Goal: Transaction & Acquisition: Purchase product/service

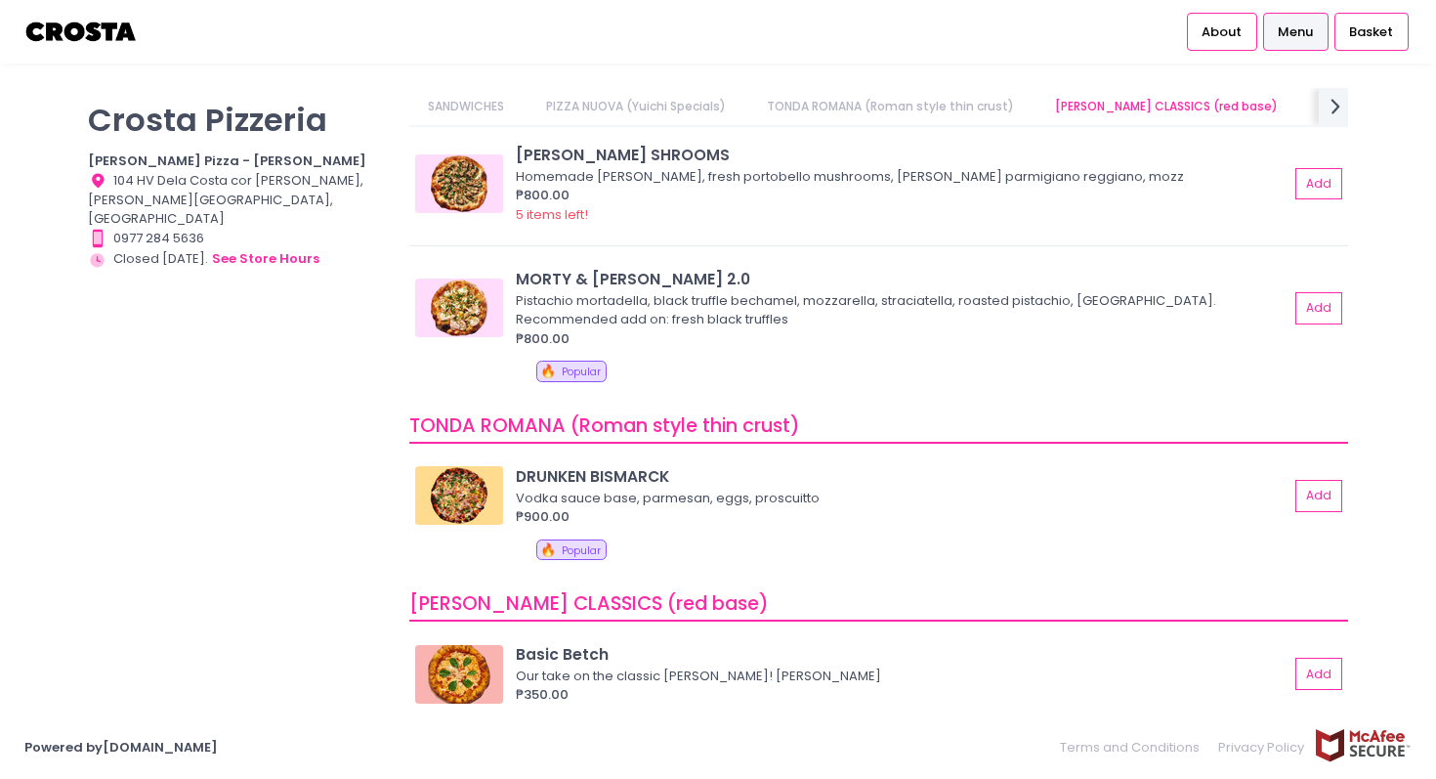
scroll to position [265, 0]
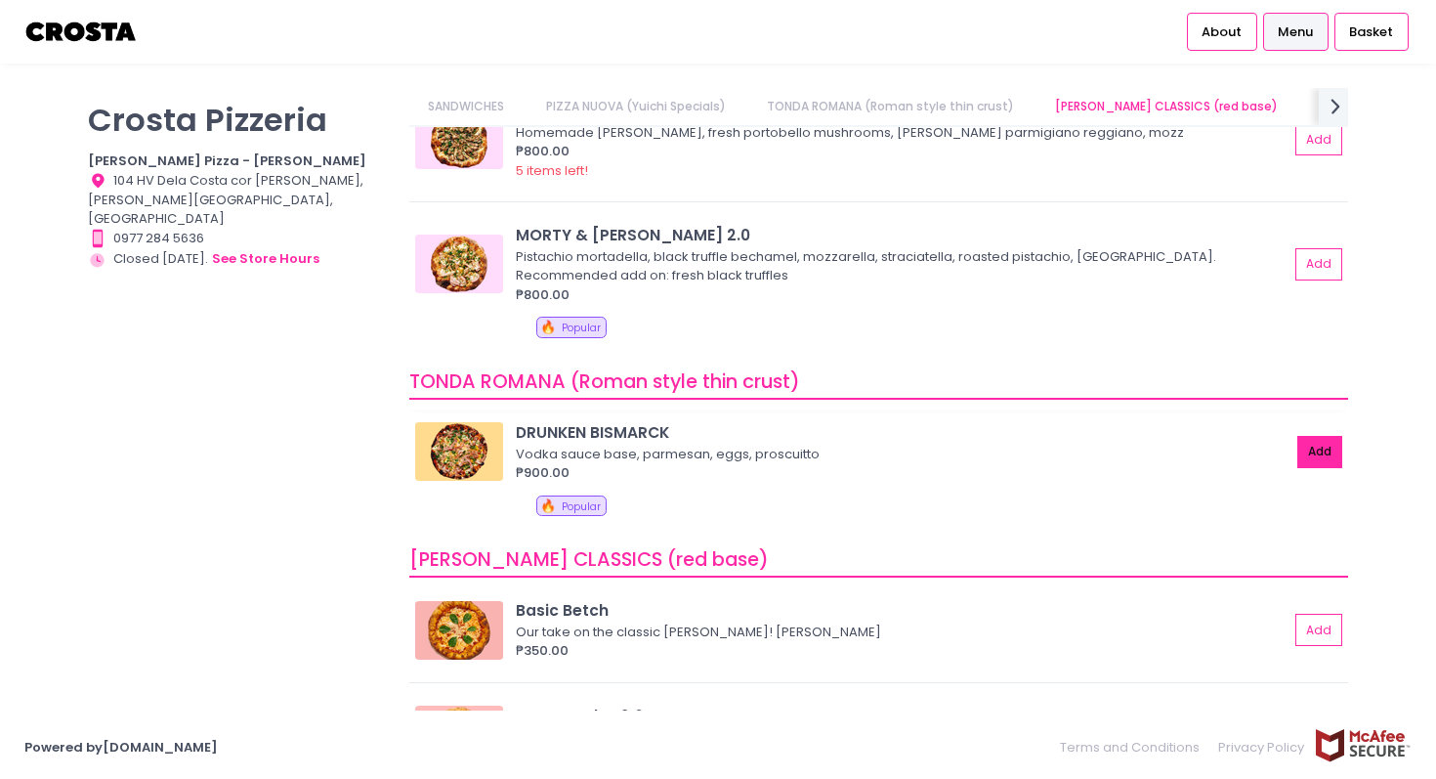
click at [1324, 455] on button "Add" at bounding box center [1319, 452] width 45 height 32
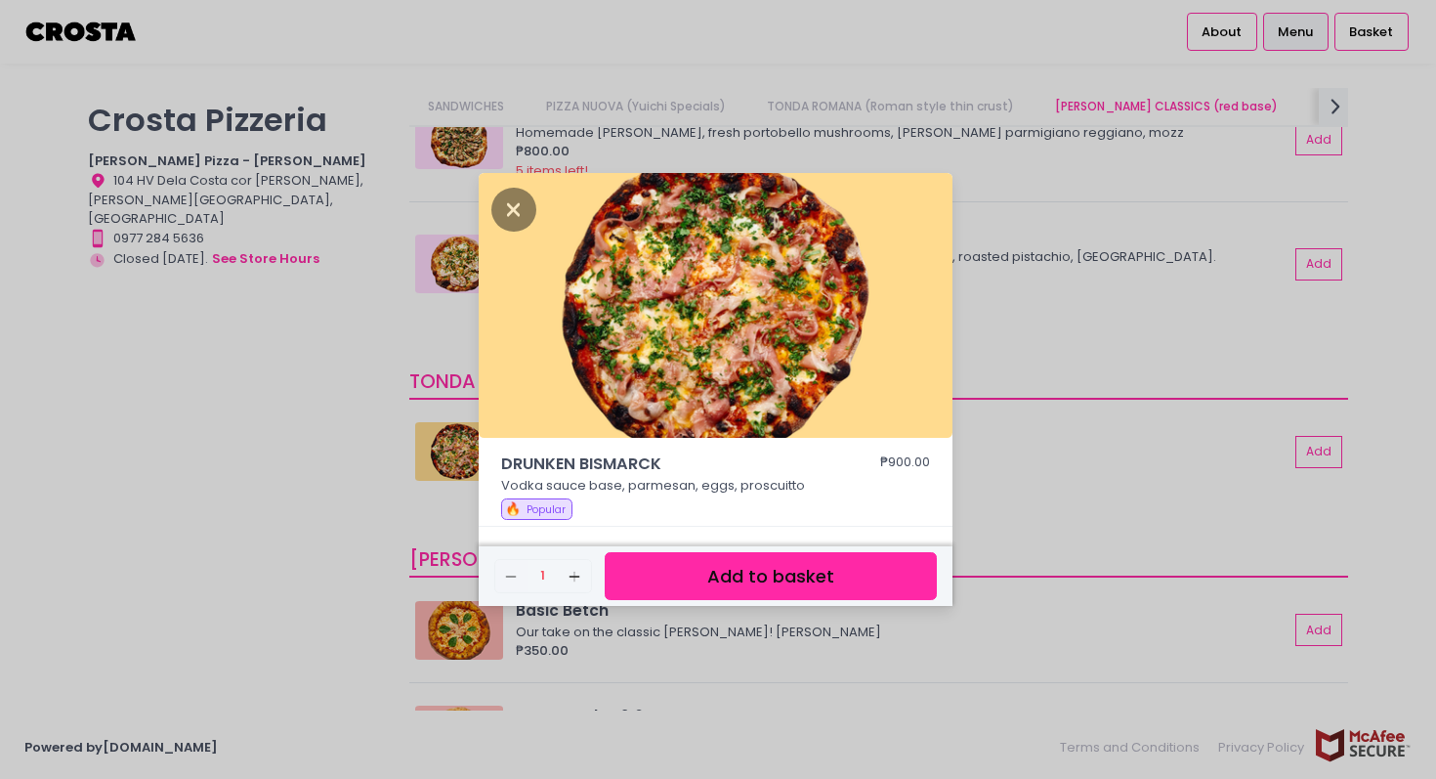
click at [787, 575] on button "Add to basket" at bounding box center [771, 576] width 332 height 48
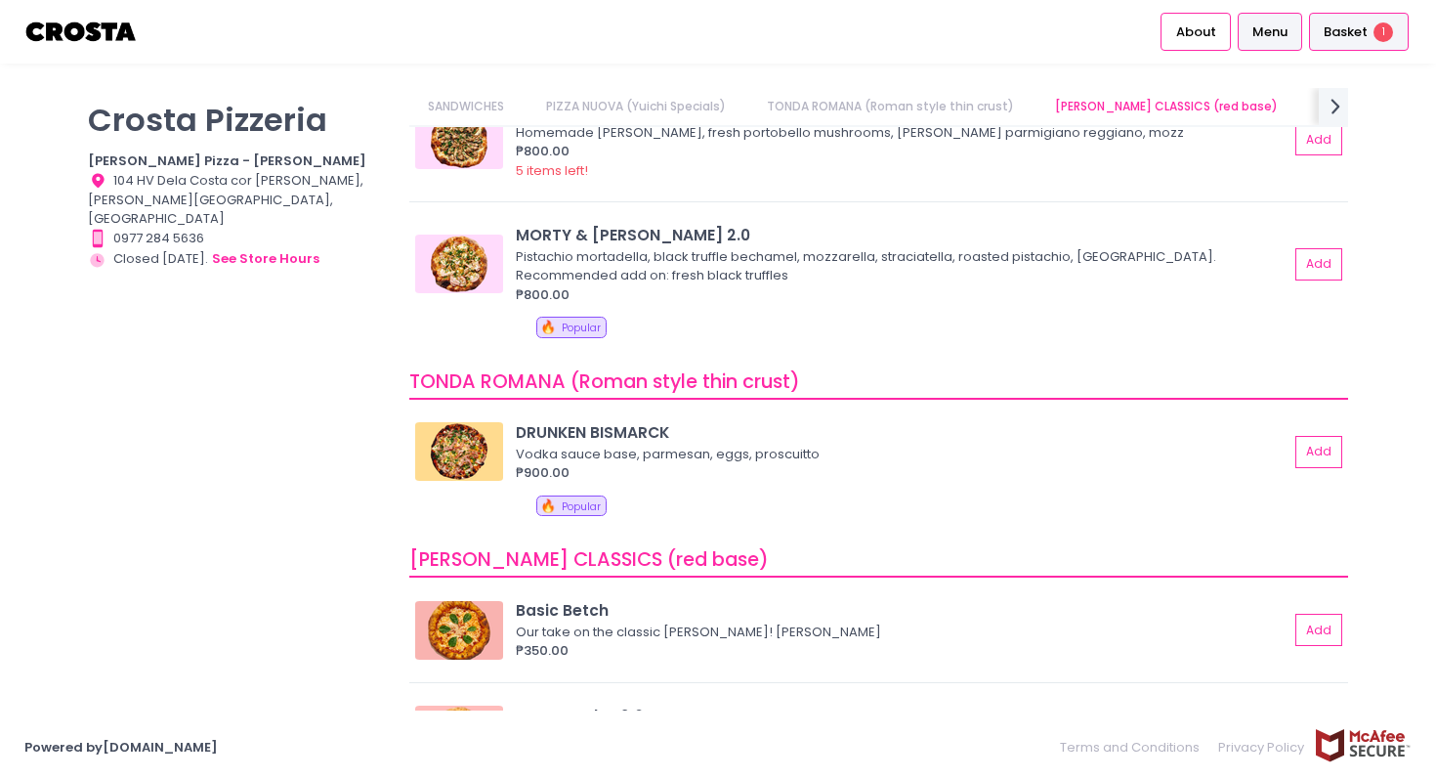
click at [1352, 43] on div "Basket 1" at bounding box center [1359, 32] width 100 height 38
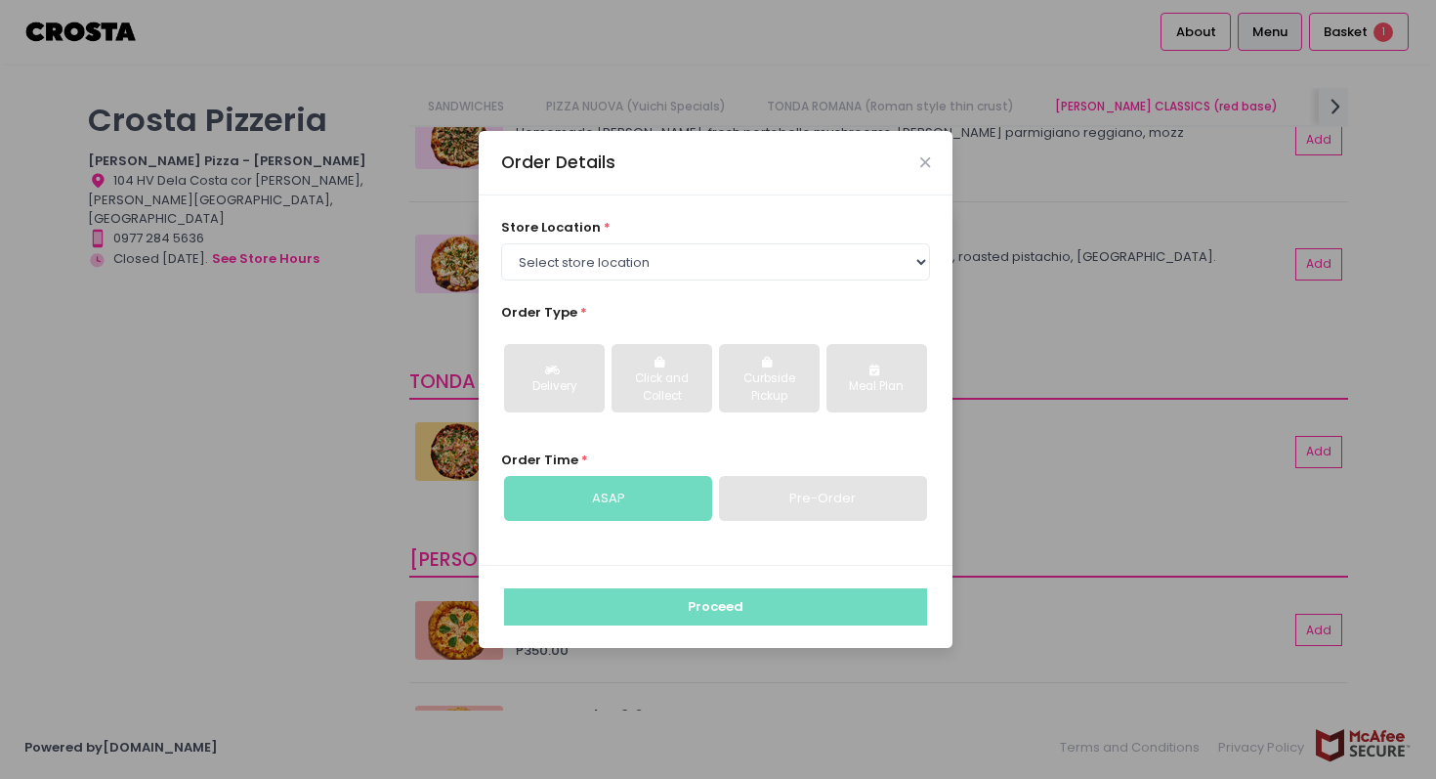
click at [786, 497] on div "Pre-Order" at bounding box center [823, 498] width 208 height 45
click at [663, 262] on select "Select store location Crosta Pizza - Salcedo Crosta Pizza - San Juan" at bounding box center [716, 261] width 430 height 37
select select "65090bae48156caed44a5eb4"
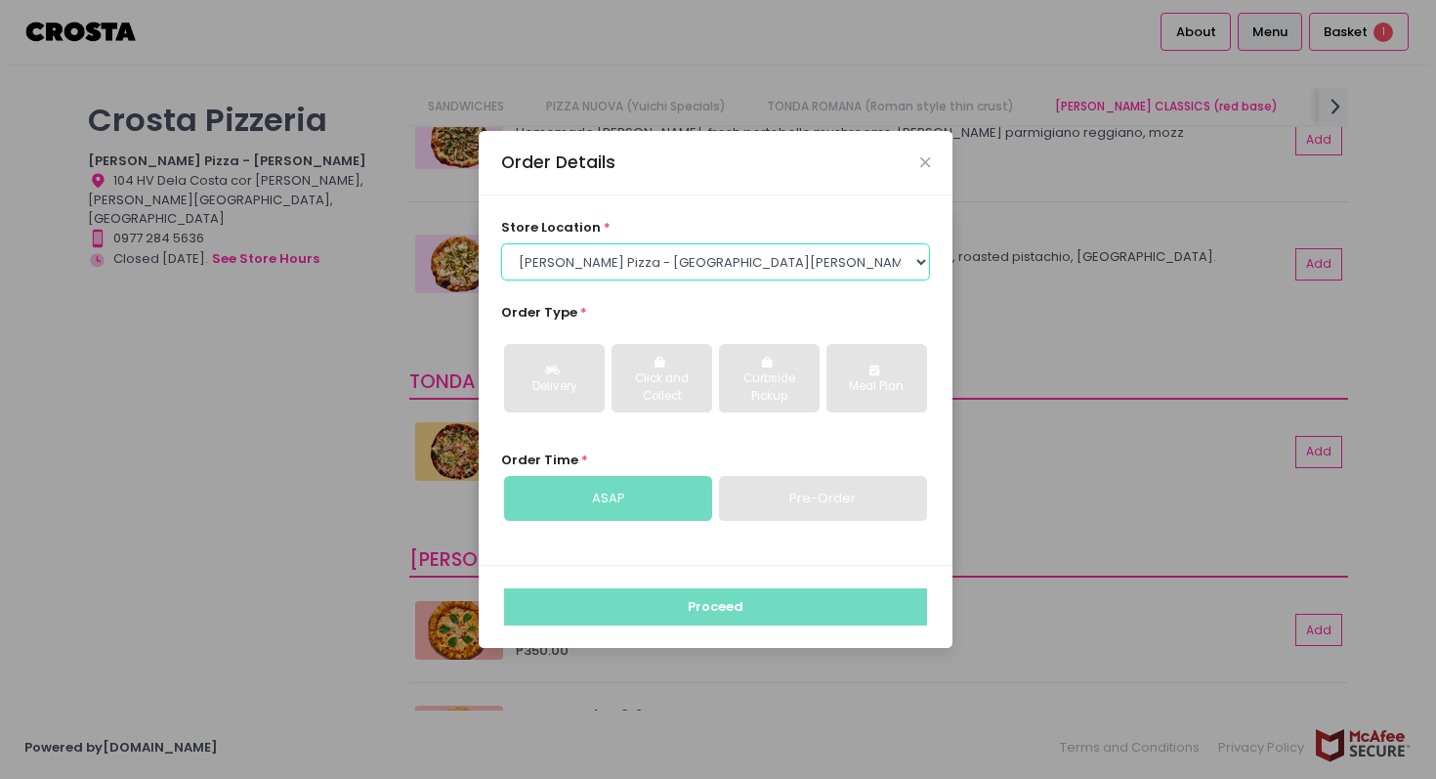
click at [501, 243] on select "Select store location Crosta Pizza - Salcedo Crosta Pizza - San Juan" at bounding box center [716, 261] width 430 height 37
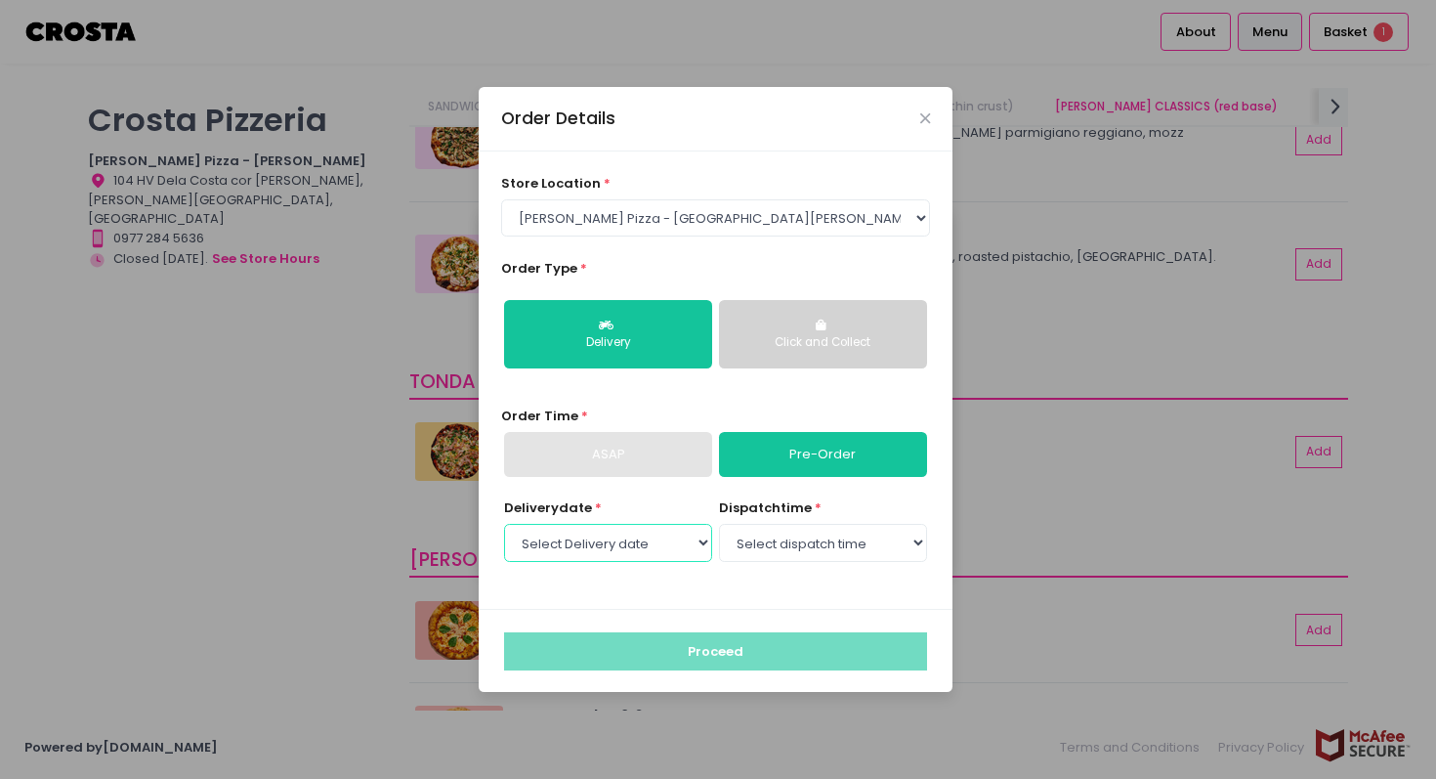
click at [688, 548] on select "Select Delivery date Saturday, Sep 6th Sunday, Sep 7th Monday, Sep 8th Tuesday,…" at bounding box center [608, 542] width 208 height 37
select select "2025-09-06"
click at [504, 524] on select "Select Delivery date Saturday, Sep 6th Sunday, Sep 7th Monday, Sep 8th Tuesday,…" at bounding box center [608, 542] width 208 height 37
click at [792, 537] on select "Select dispatch time 12:00 PM - 12:30 PM 12:30 PM - 01:00 PM 01:00 PM - 01:30 P…" at bounding box center [823, 542] width 208 height 37
select select "12:00"
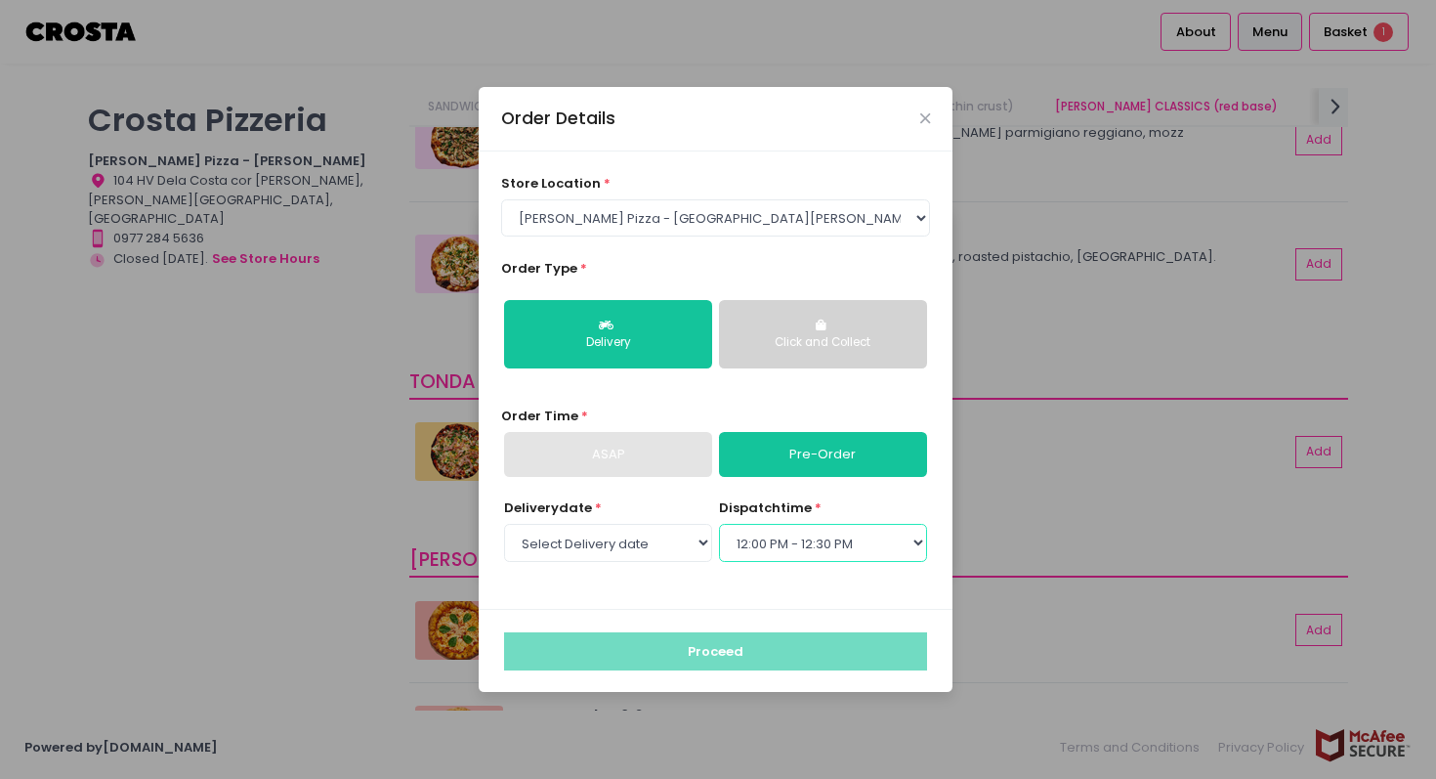
click at [719, 524] on select "Select dispatch time 12:00 PM - 12:30 PM 12:30 PM - 01:00 PM 01:00 PM - 01:30 P…" at bounding box center [823, 542] width 208 height 37
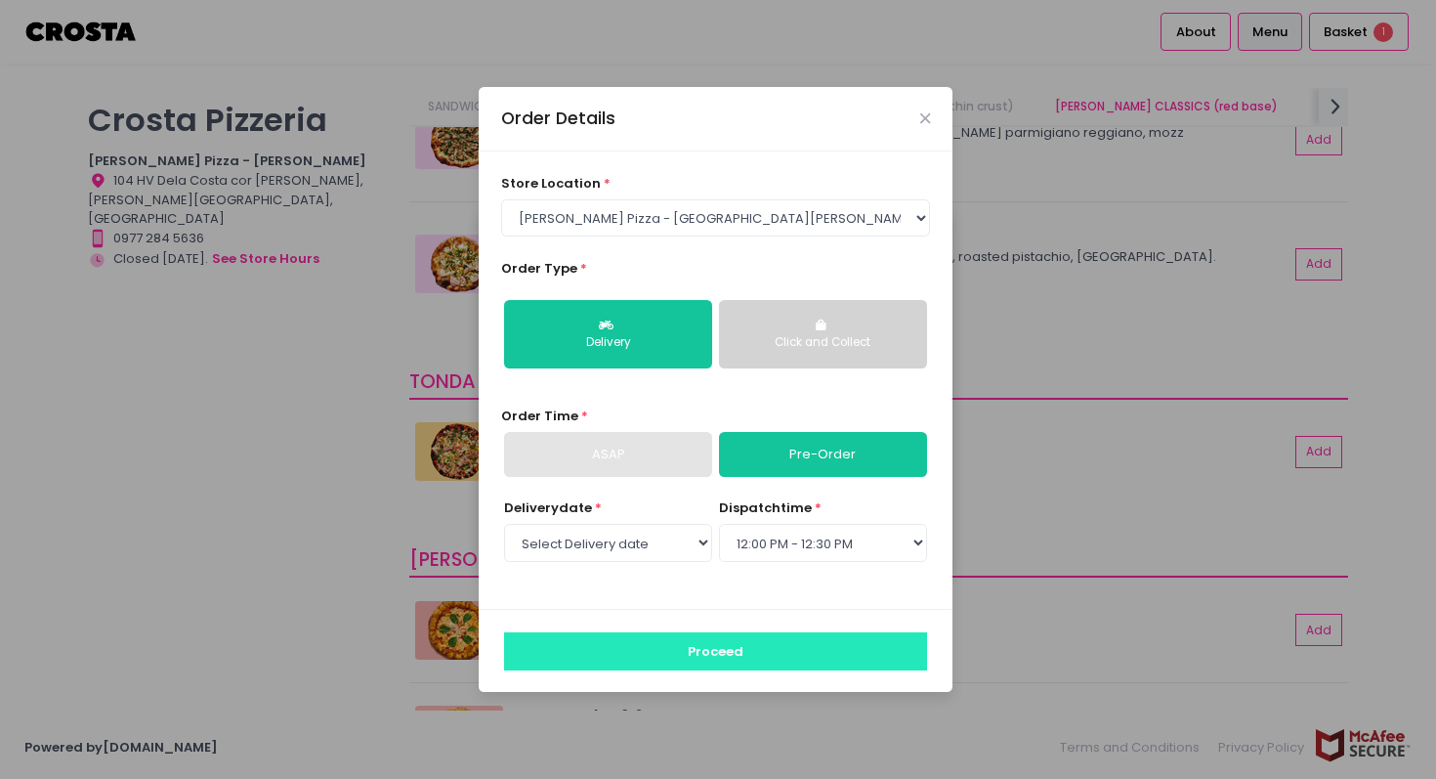
click at [799, 653] on button "Proceed" at bounding box center [715, 650] width 423 height 37
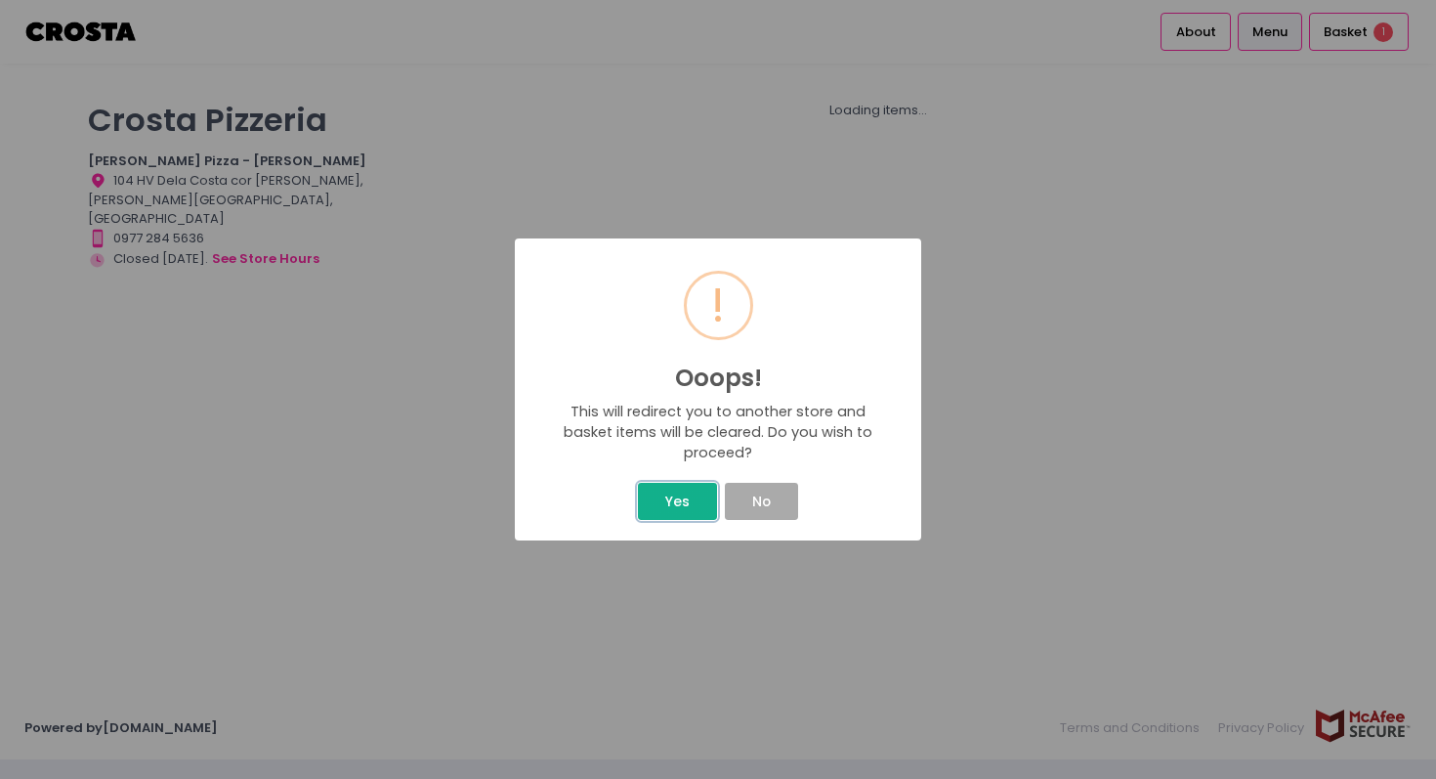
click at [685, 500] on button "Yes" at bounding box center [677, 501] width 78 height 37
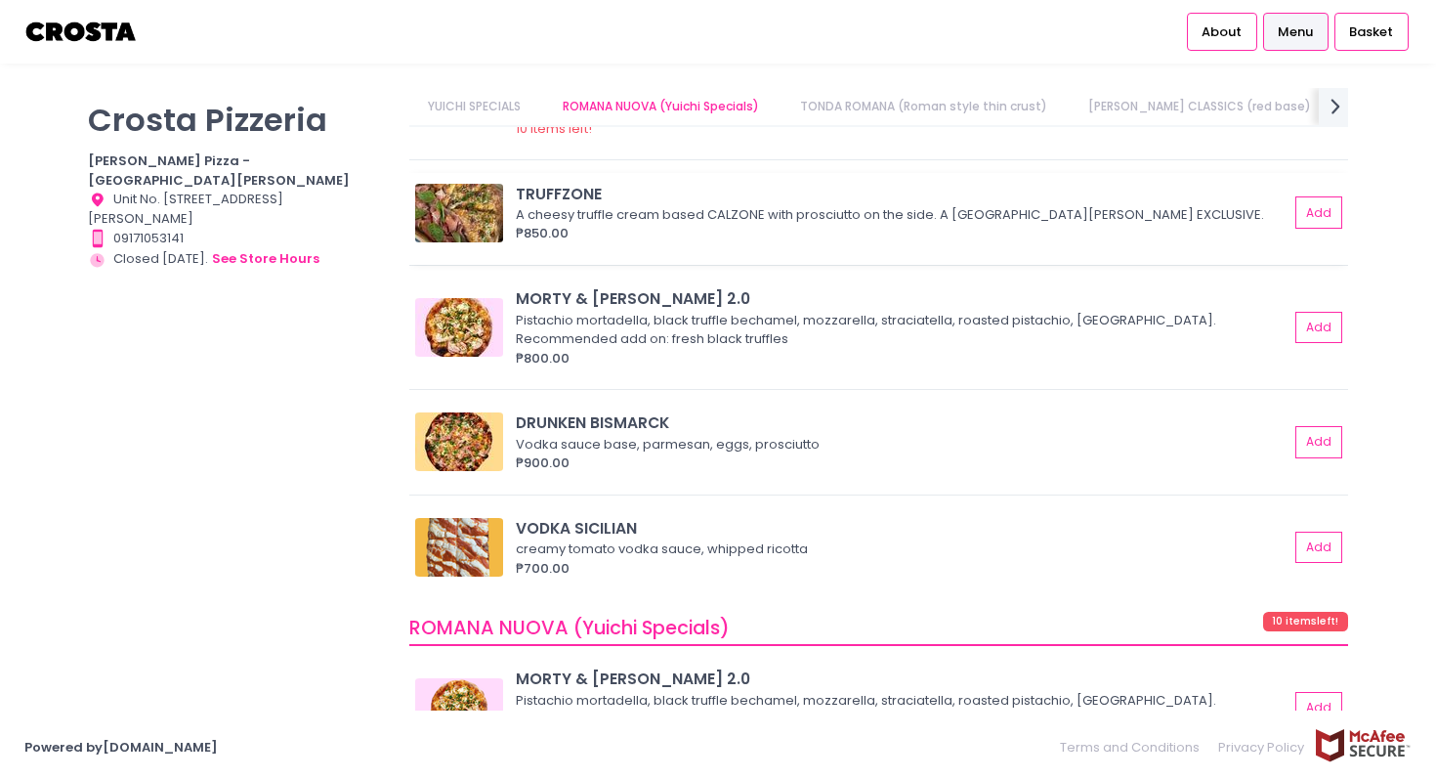
scroll to position [296, 0]
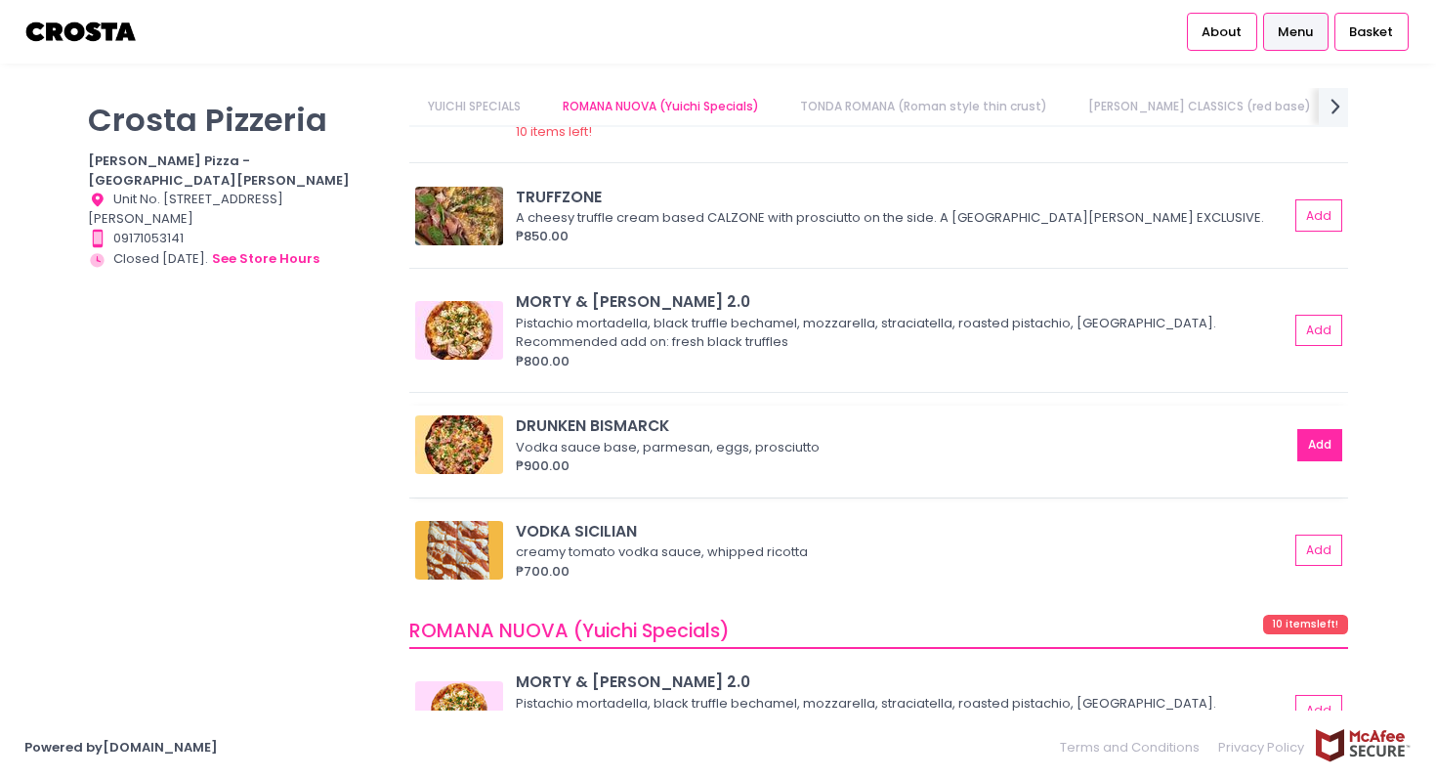
click at [1320, 442] on button "Add" at bounding box center [1319, 445] width 45 height 32
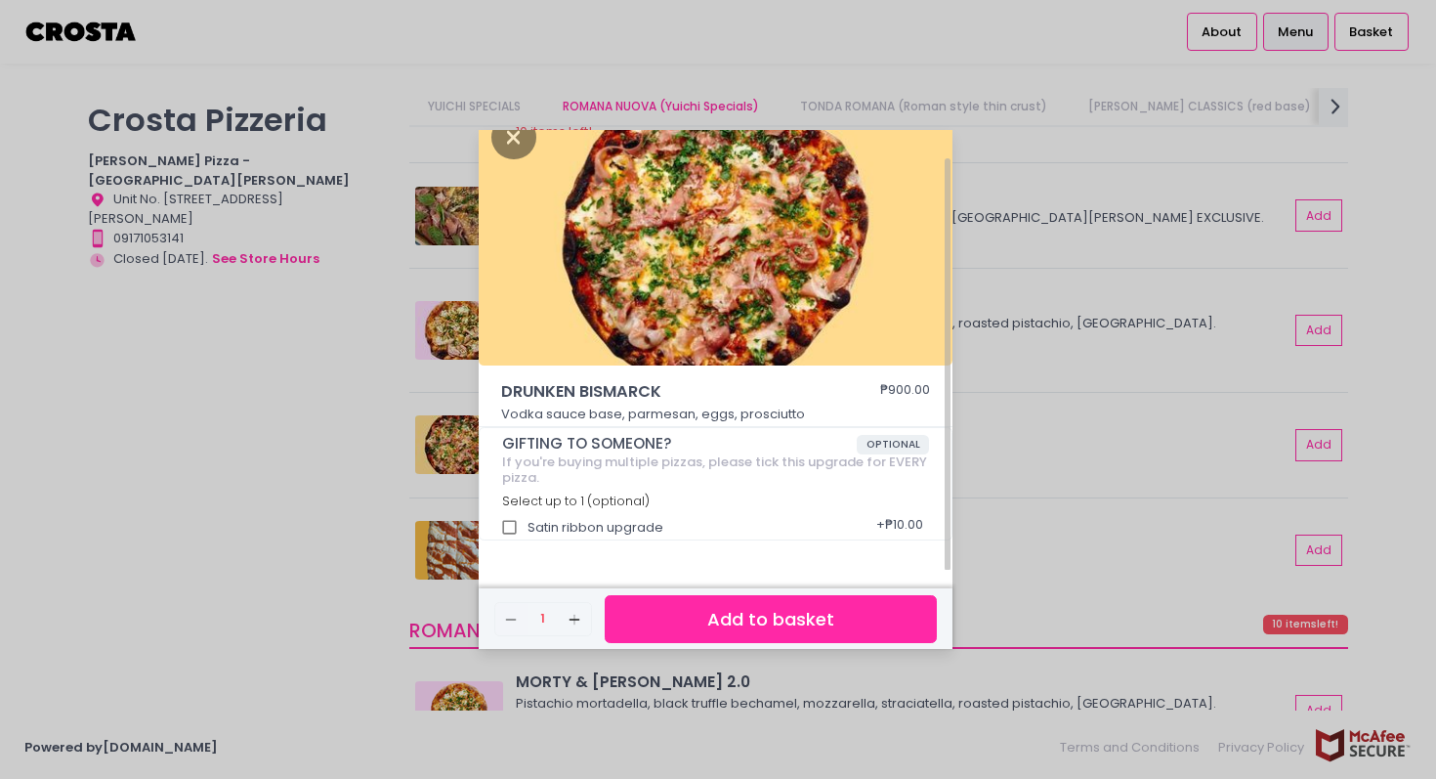
click at [762, 604] on button "Add to basket" at bounding box center [771, 619] width 332 height 48
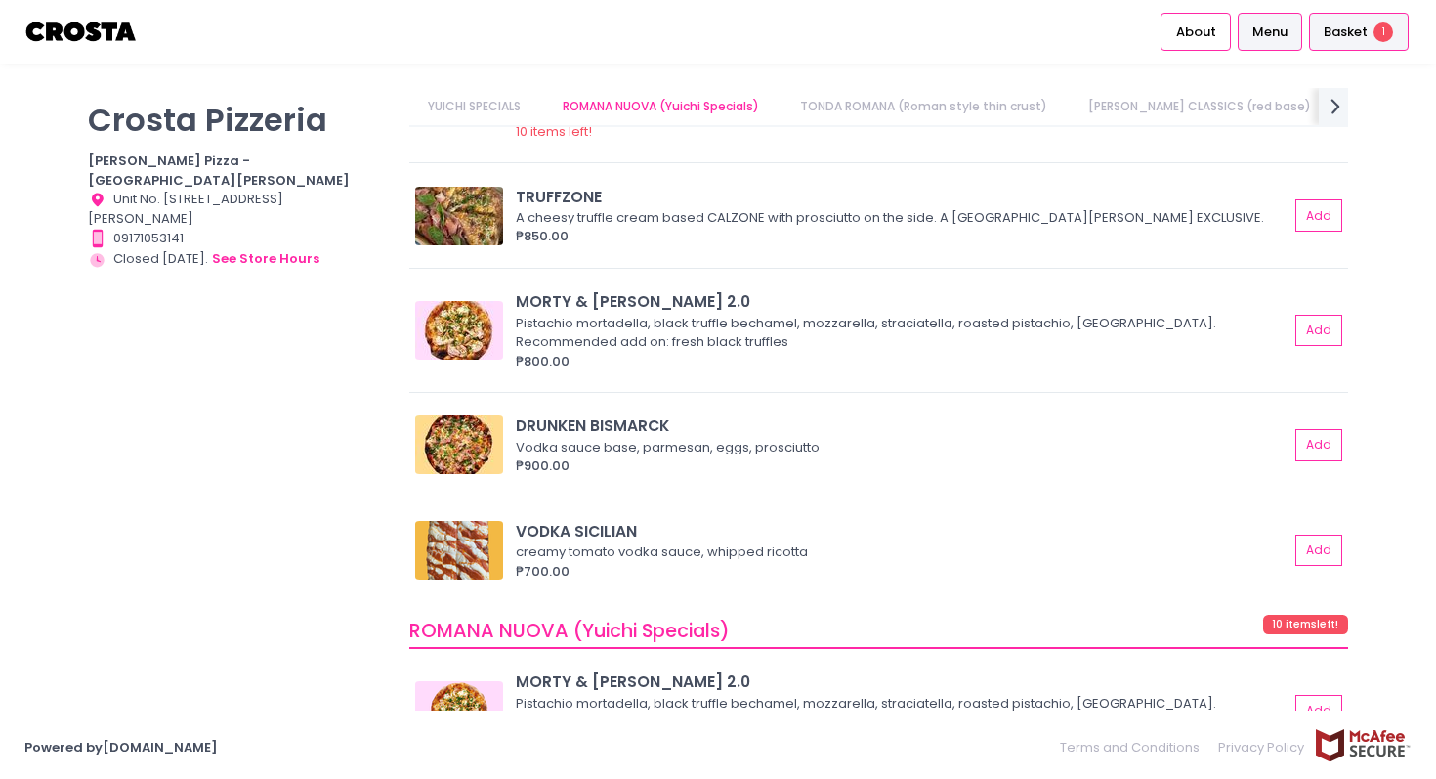
click at [1328, 23] on span "Basket" at bounding box center [1346, 32] width 44 height 20
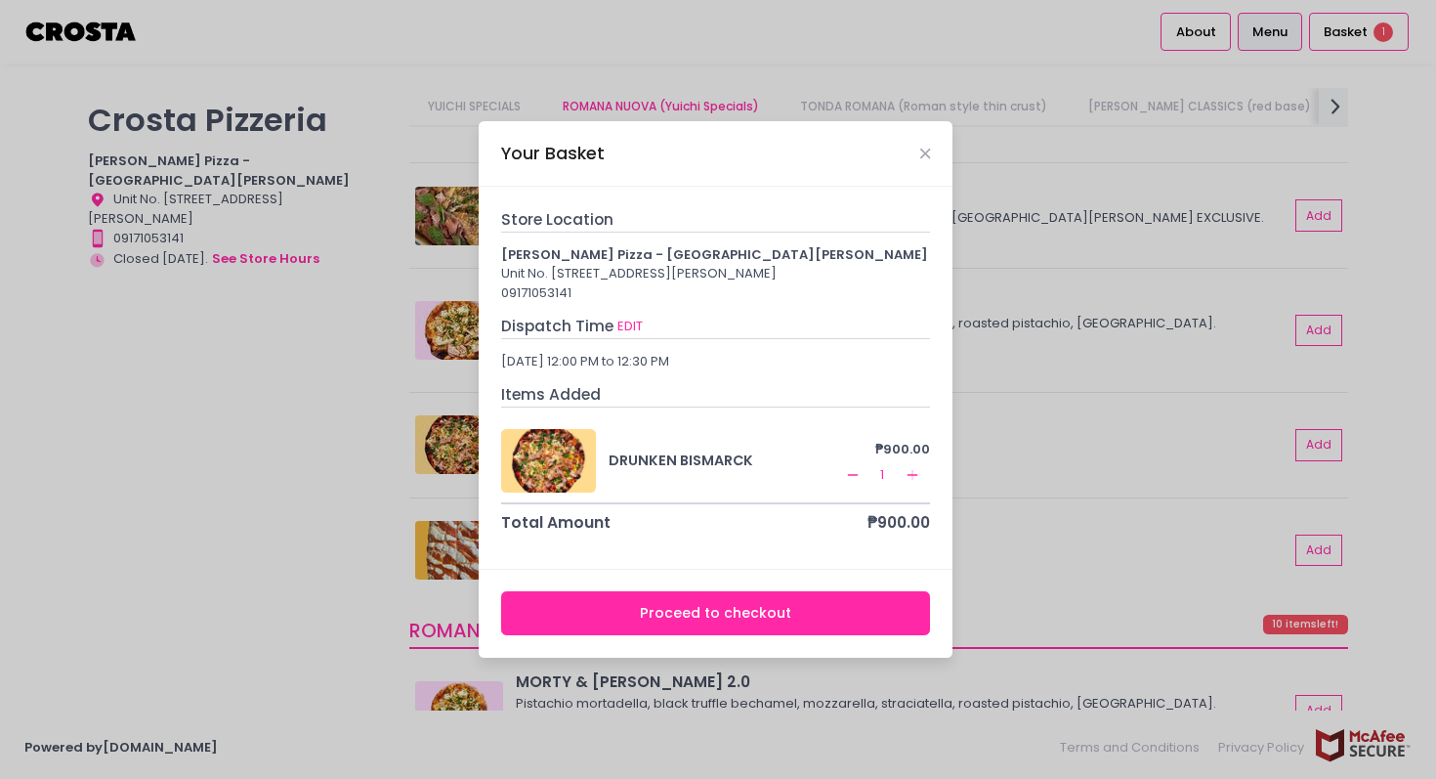
click at [719, 611] on button "Proceed to checkout" at bounding box center [716, 613] width 430 height 44
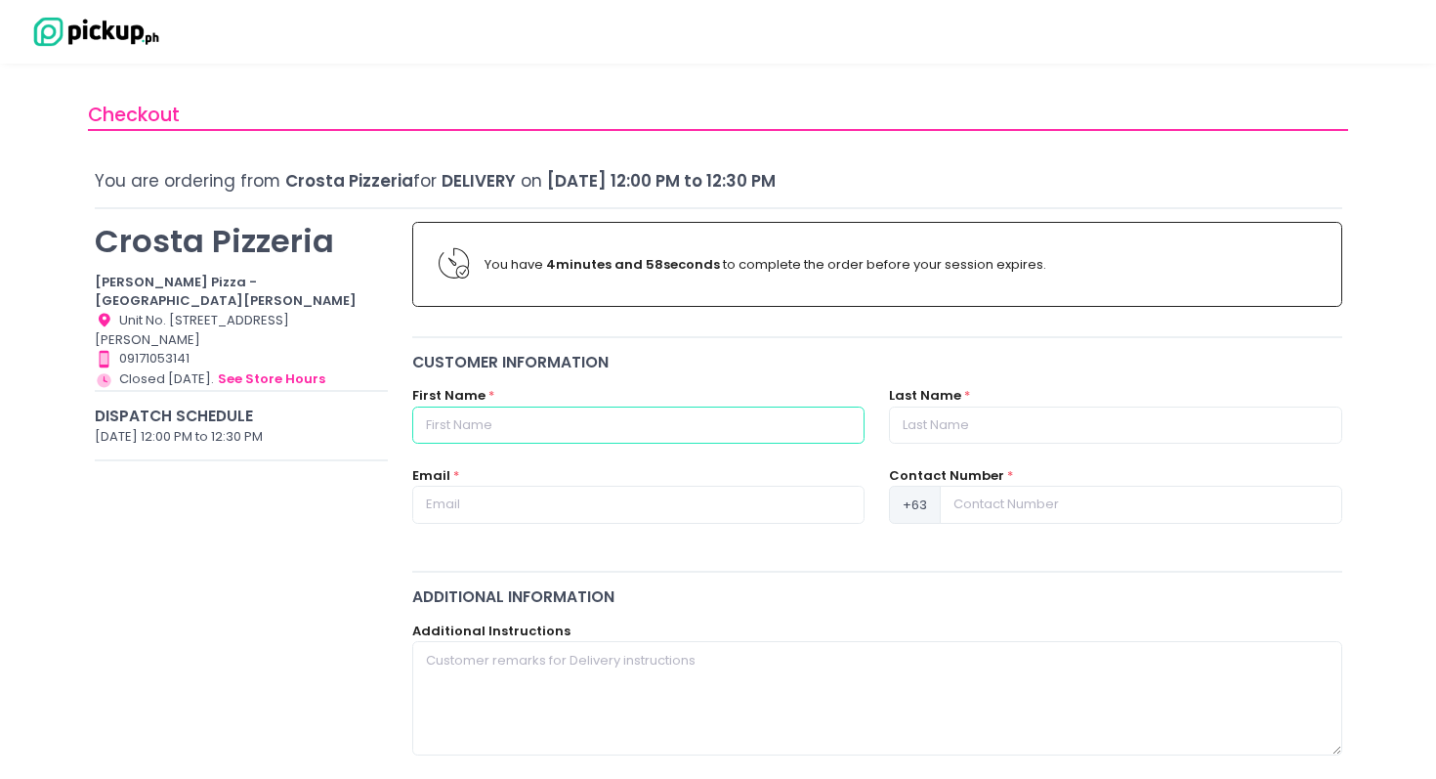
click at [517, 407] on input "text" at bounding box center [638, 424] width 452 height 37
type input "[PERSON_NAME]"
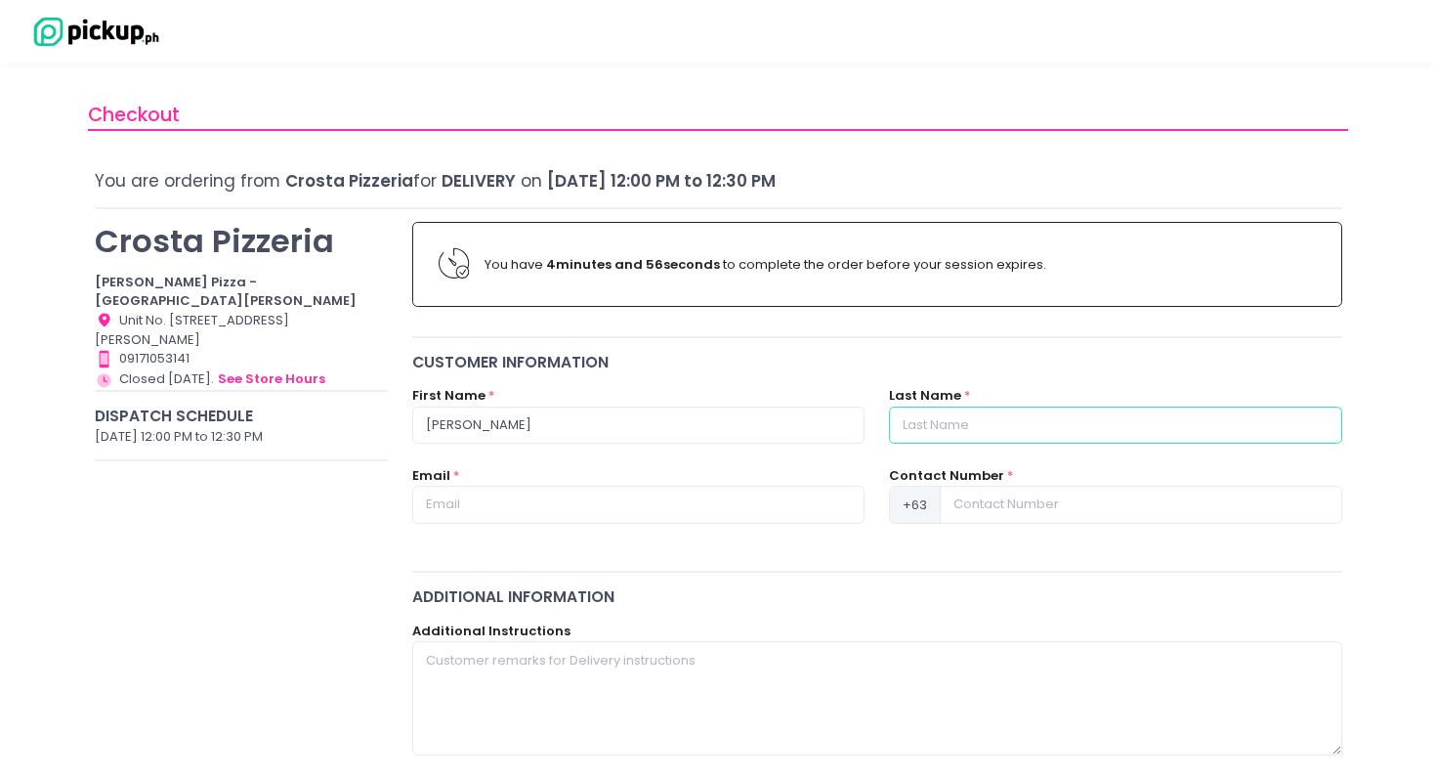
type input "Sazon"
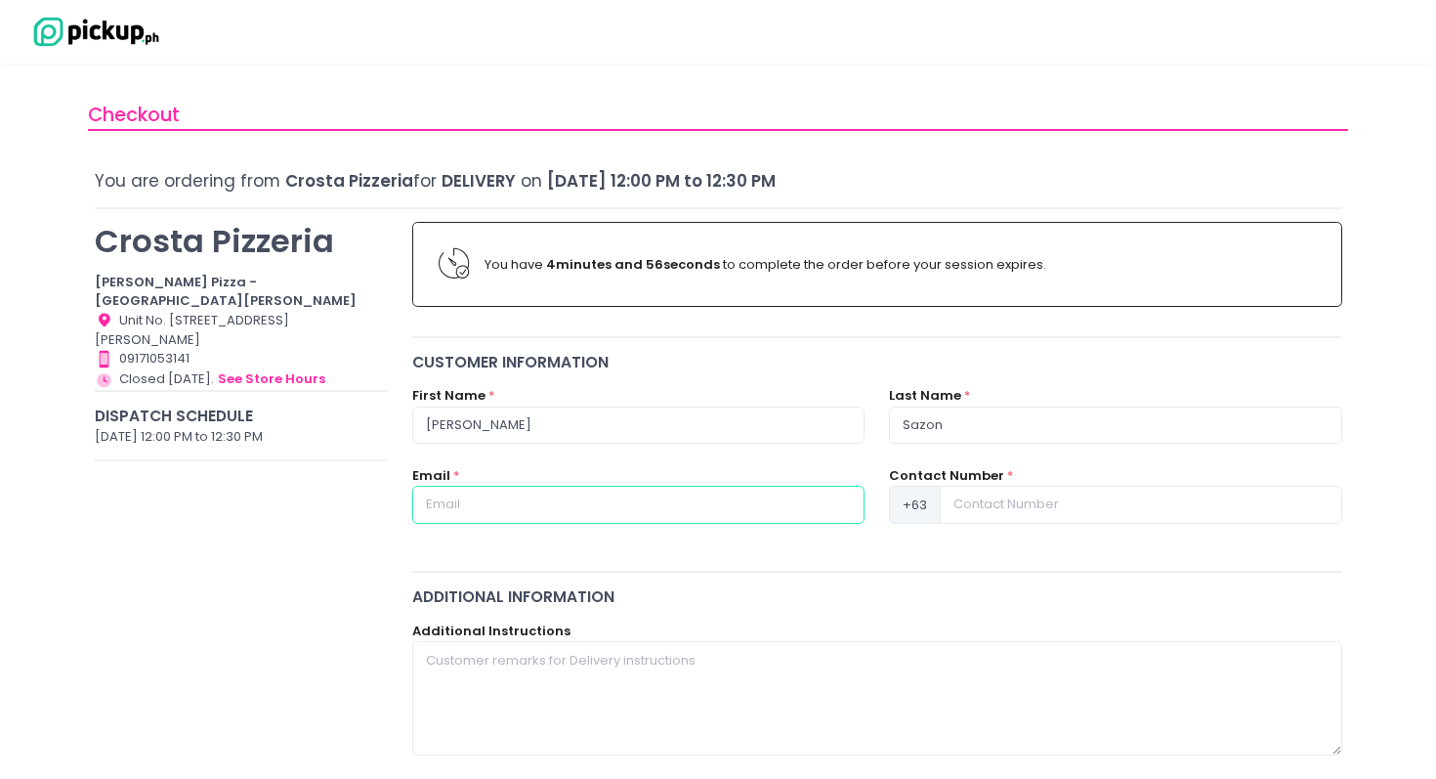
type input "[EMAIL_ADDRESS][DOMAIN_NAME]"
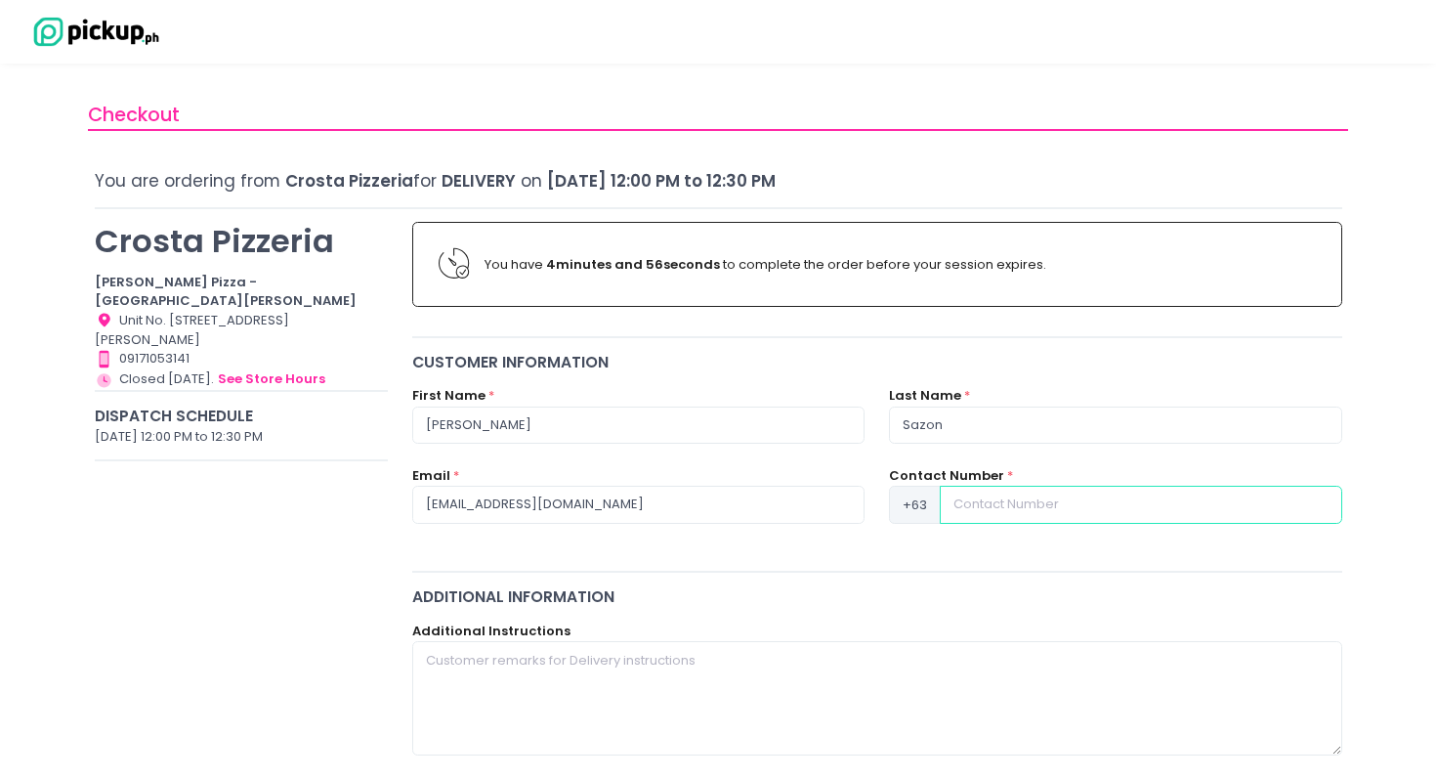
type input "09280644491"
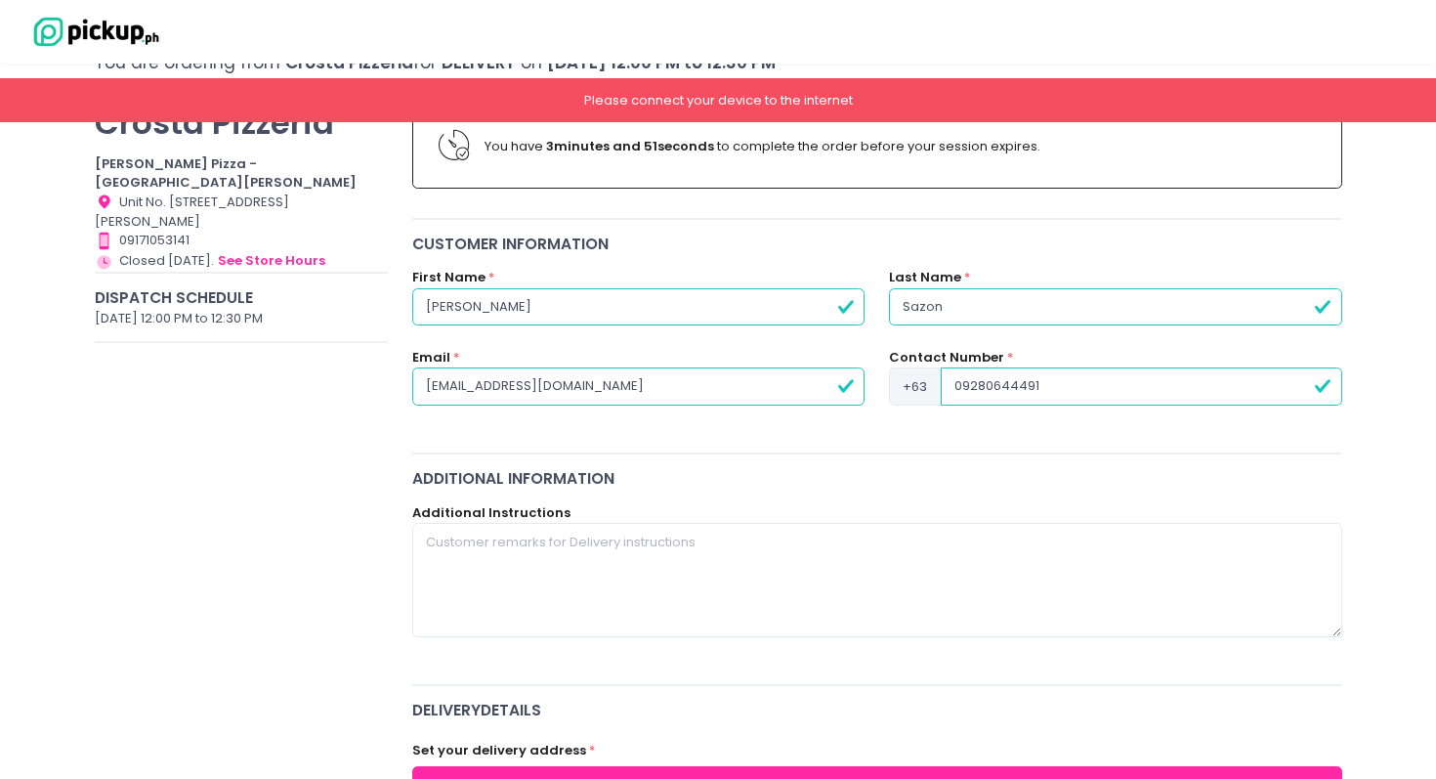
scroll to position [119, 0]
